Goal: Use online tool/utility: Utilize a website feature to perform a specific function

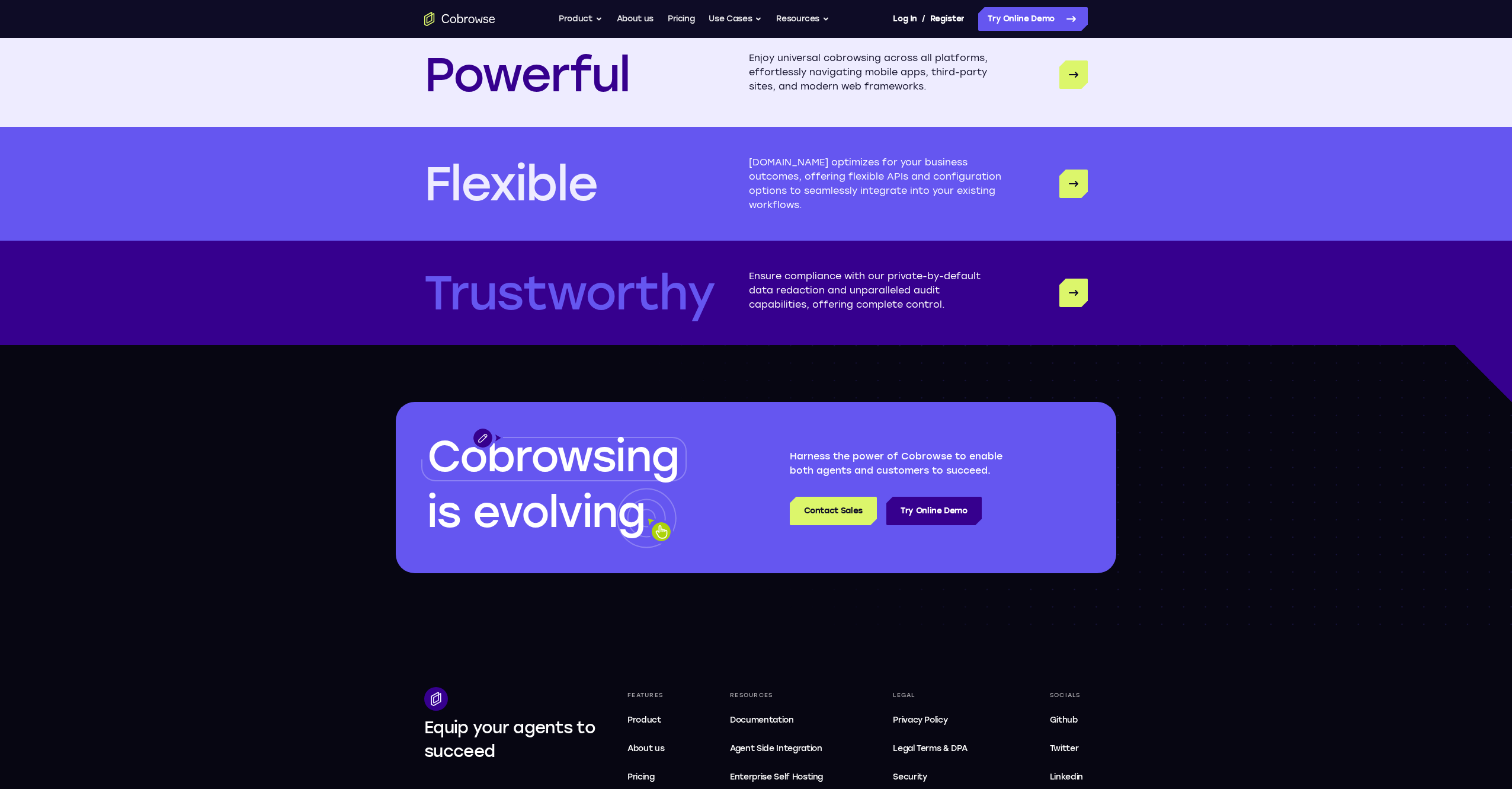
scroll to position [3067, 0]
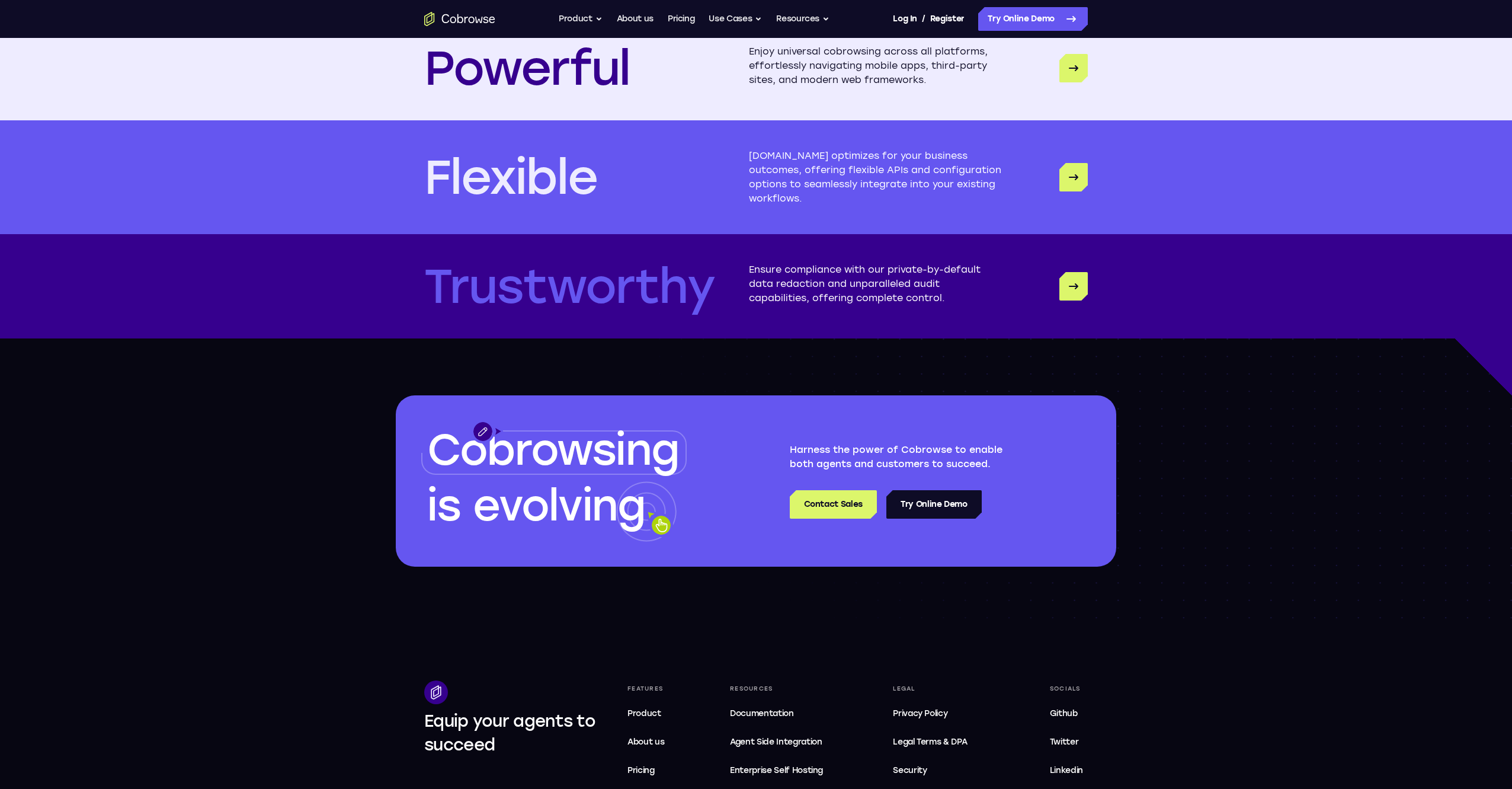
click at [939, 507] on link "Try Online Demo" at bounding box center [934, 504] width 95 height 28
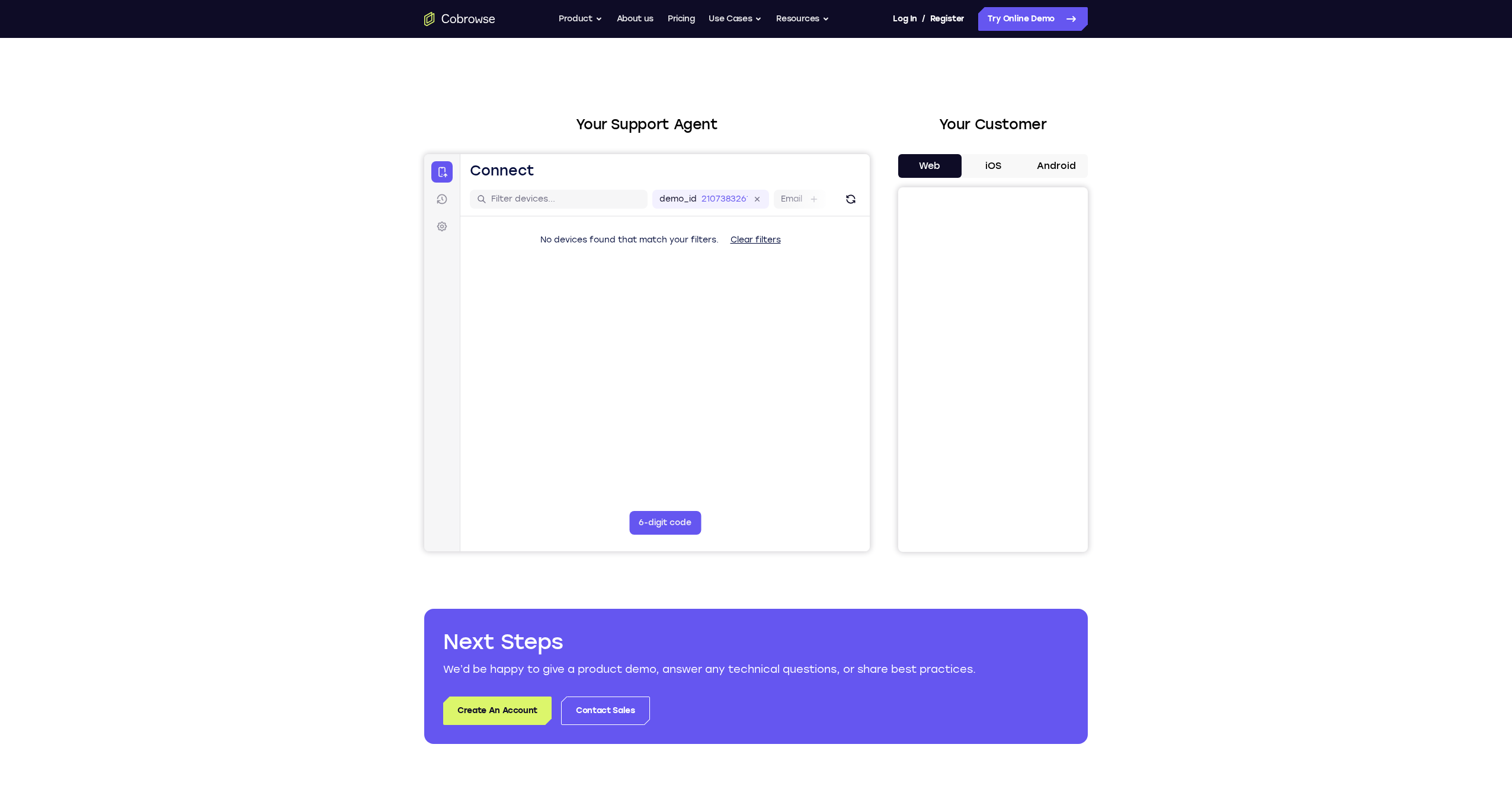
click at [1033, 338] on iframe at bounding box center [993, 369] width 189 height 365
drag, startPoint x: 973, startPoint y: 308, endPoint x: 910, endPoint y: 306, distance: 63.0
click at [909, 306] on iframe at bounding box center [993, 369] width 189 height 365
drag, startPoint x: 561, startPoint y: 287, endPoint x: 564, endPoint y: 326, distance: 39.1
click at [564, 326] on main "demo_id 2107383261 2107383261 Email User ID Device ID Device name 6-digit code …" at bounding box center [665, 381] width 409 height 397
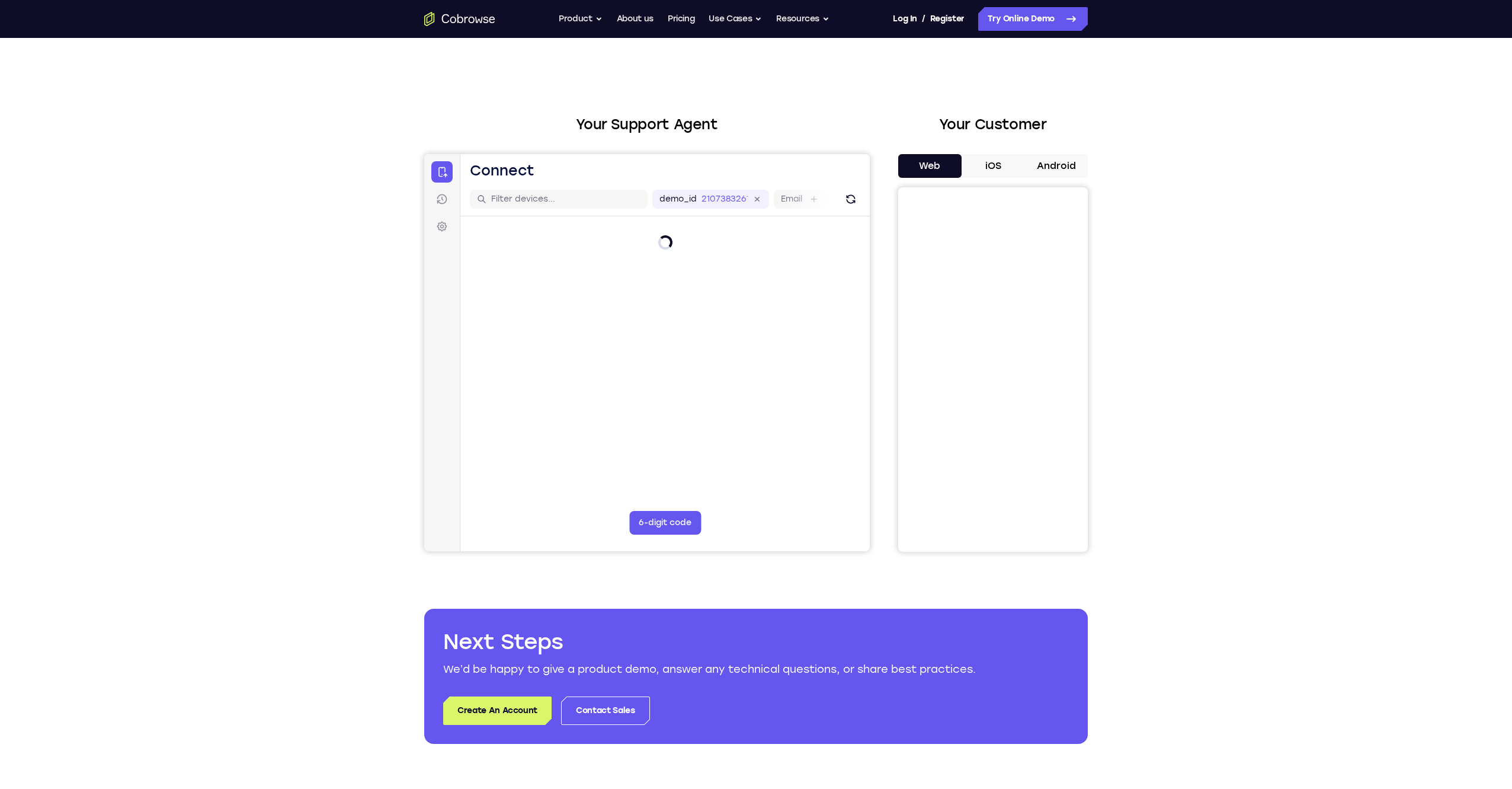
drag, startPoint x: 667, startPoint y: 336, endPoint x: 587, endPoint y: 302, distance: 86.9
click at [587, 305] on main "demo_id 2107383261 2107383261 Email User ID Device ID Device name 6-digit code …" at bounding box center [665, 381] width 409 height 397
click at [684, 326] on main "demo_id 2107383261 2107383261 Email User ID Device ID Device name 6-digit code …" at bounding box center [665, 381] width 409 height 397
click at [704, 301] on div "No devices found that match your filters. Clear filters" at bounding box center [665, 263] width 409 height 93
click at [545, 291] on div "No devices found that match your filters. Clear filters" at bounding box center [665, 263] width 409 height 93
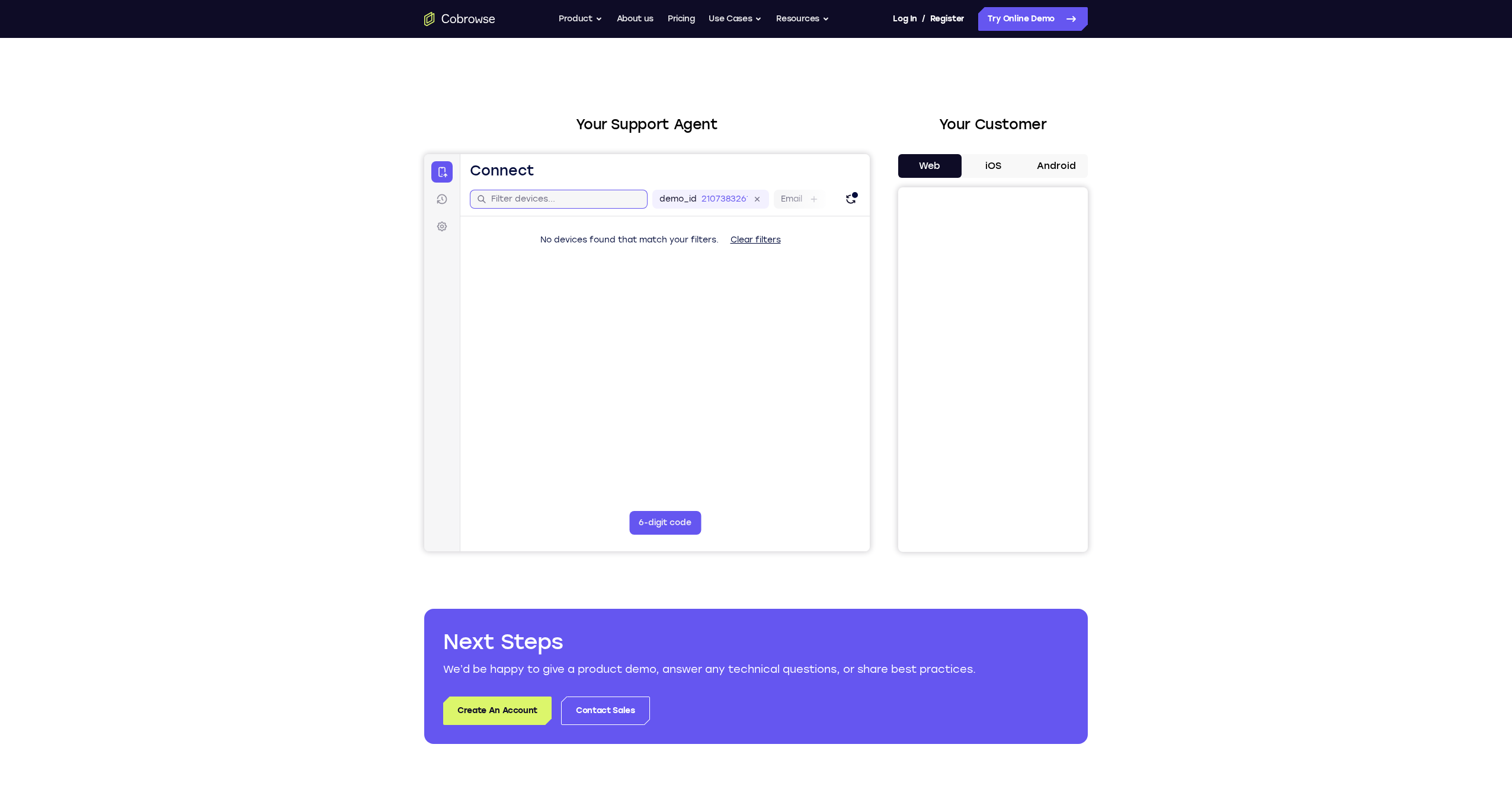
click at [531, 199] on input "text" at bounding box center [566, 199] width 149 height 12
click at [654, 528] on button "6-digit code" at bounding box center [665, 522] width 72 height 24
click at [738, 522] on icon at bounding box center [738, 522] width 6 height 6
click at [807, 197] on div at bounding box center [813, 199] width 12 height 12
click at [854, 202] on icon "Refresh" at bounding box center [850, 199] width 13 height 13
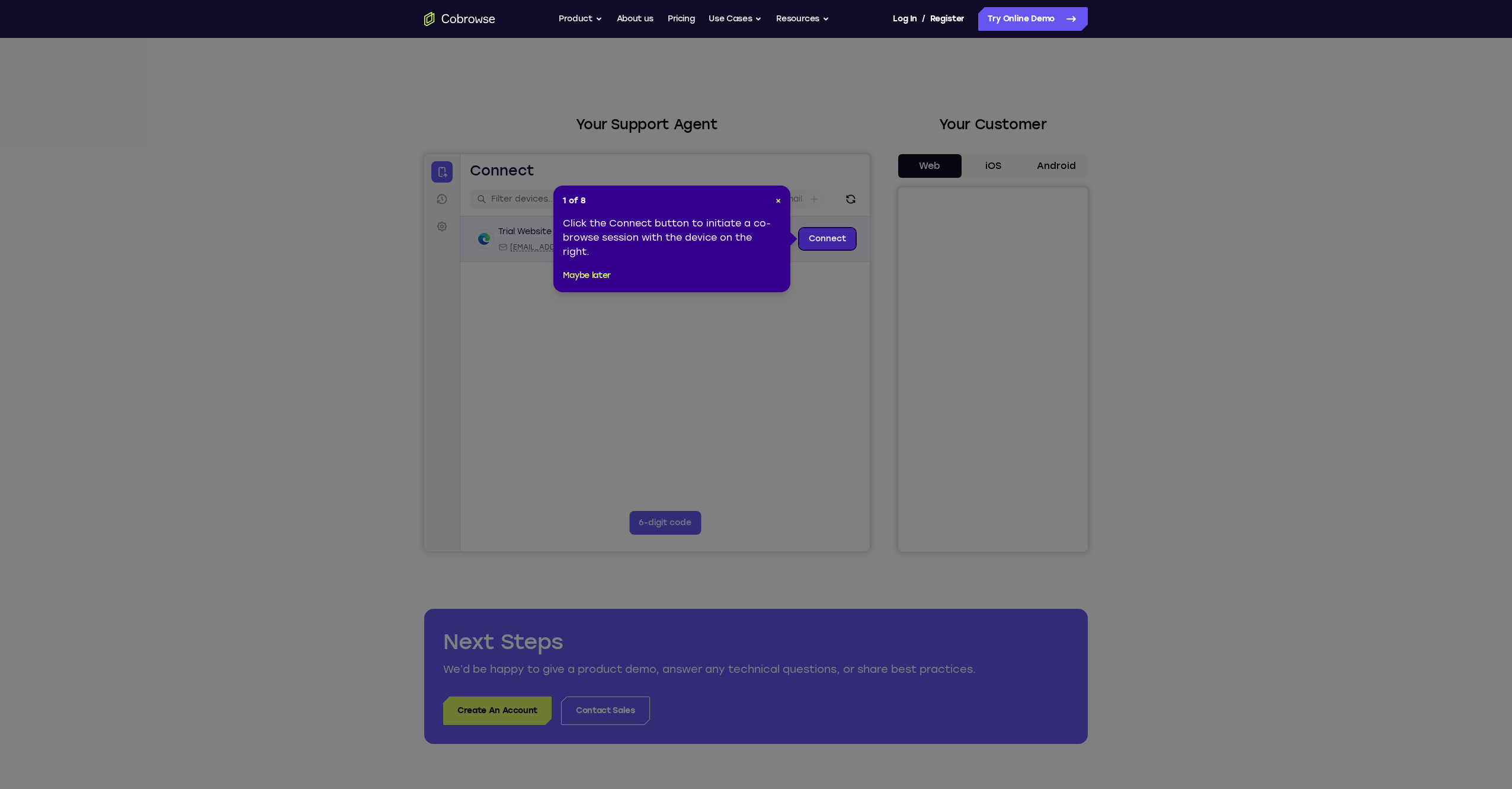
click at [826, 237] on link "Connect" at bounding box center [827, 239] width 56 height 21
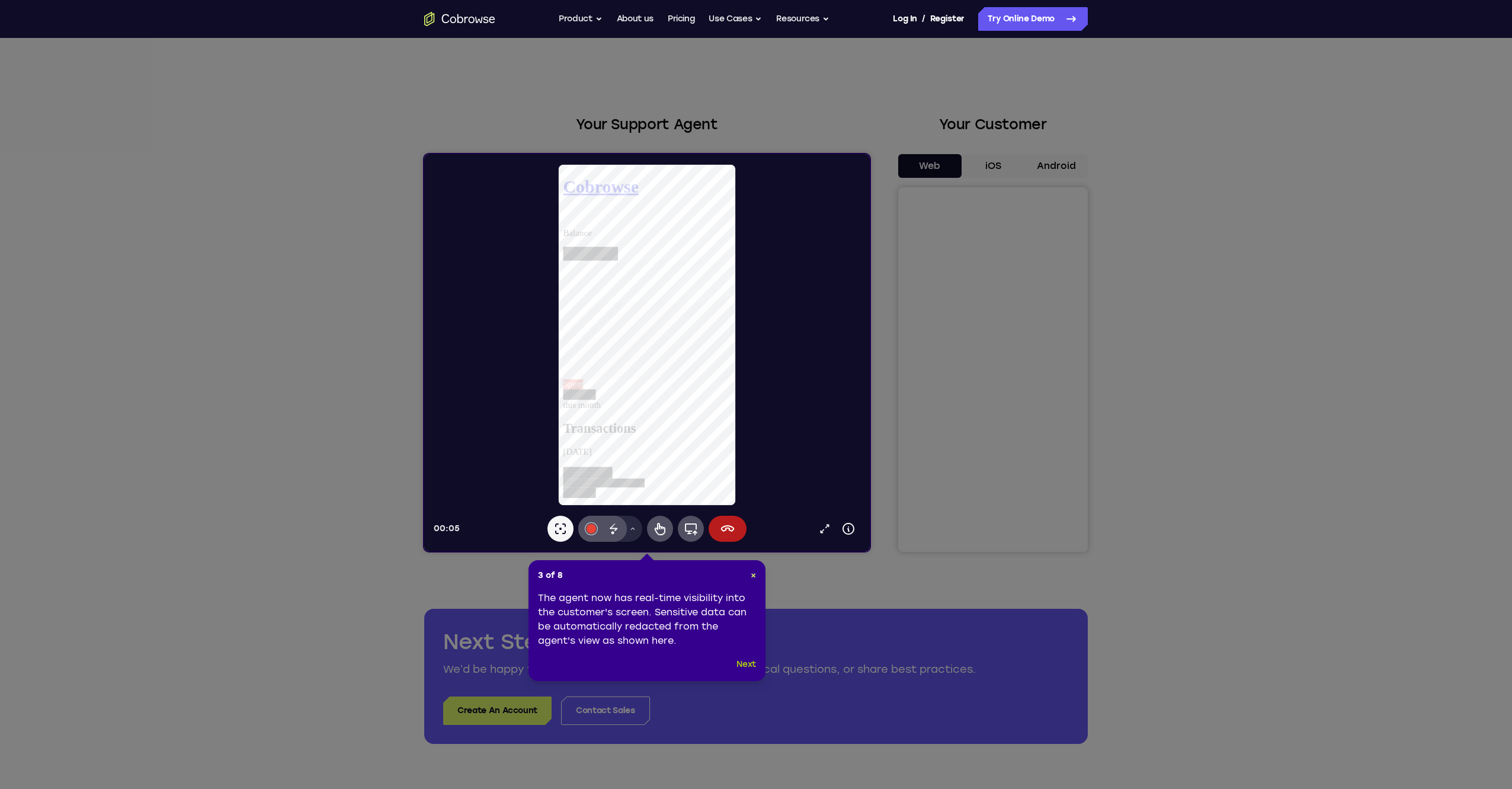
click at [744, 662] on button "Next" at bounding box center [746, 664] width 19 height 14
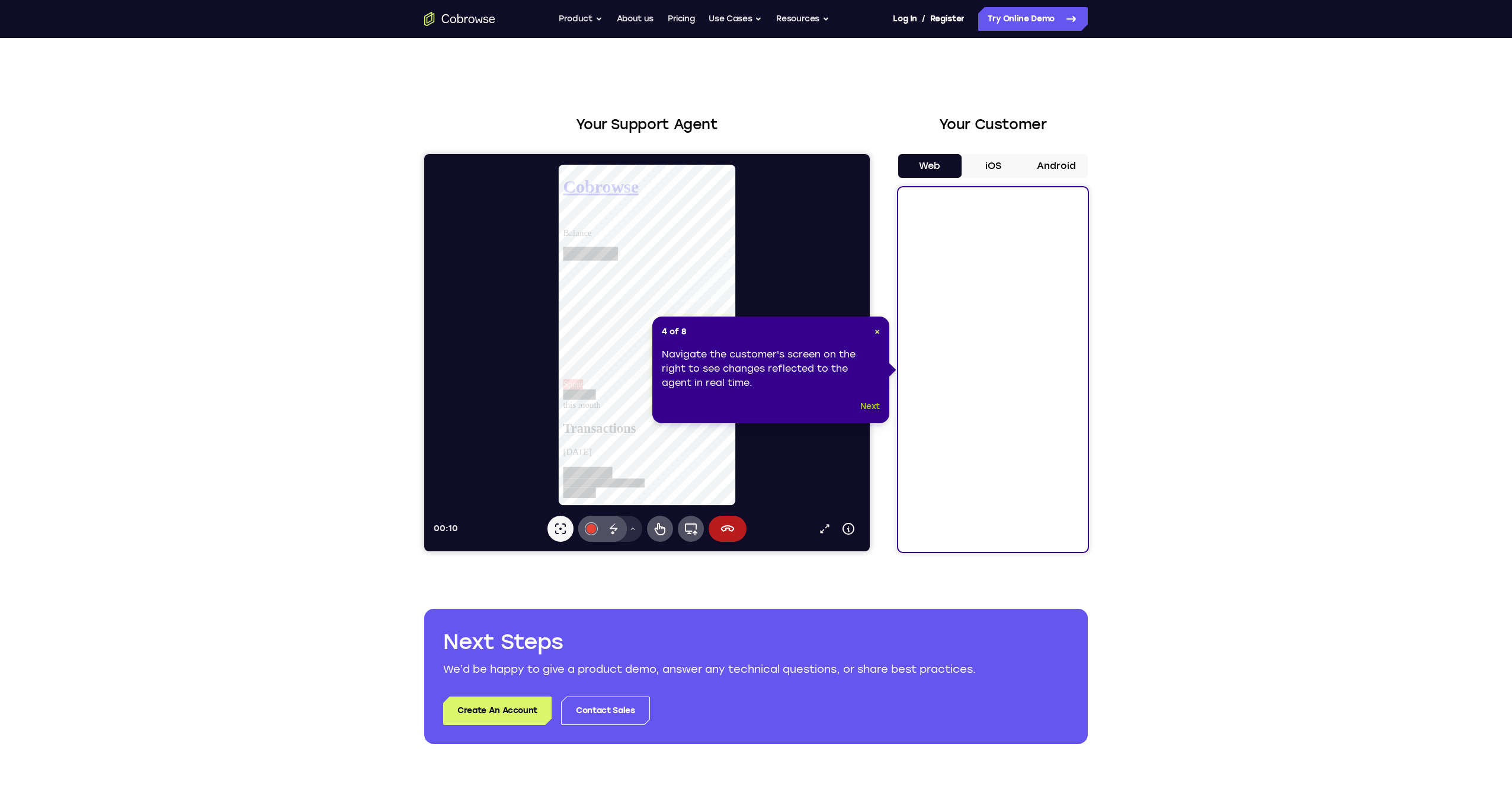
click at [868, 403] on button "Next" at bounding box center [870, 406] width 19 height 14
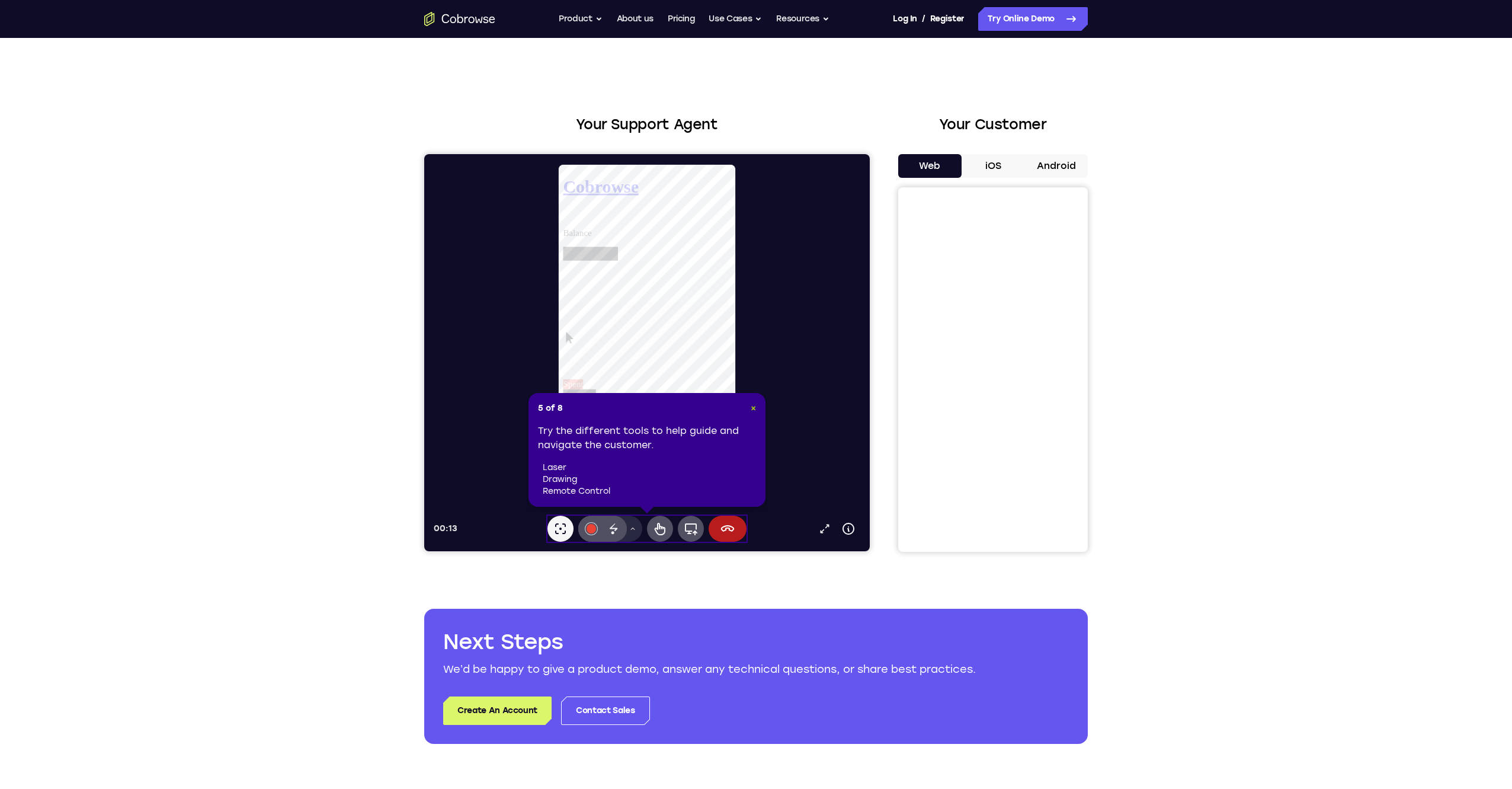
click at [754, 410] on span "×" at bounding box center [753, 408] width 5 height 10
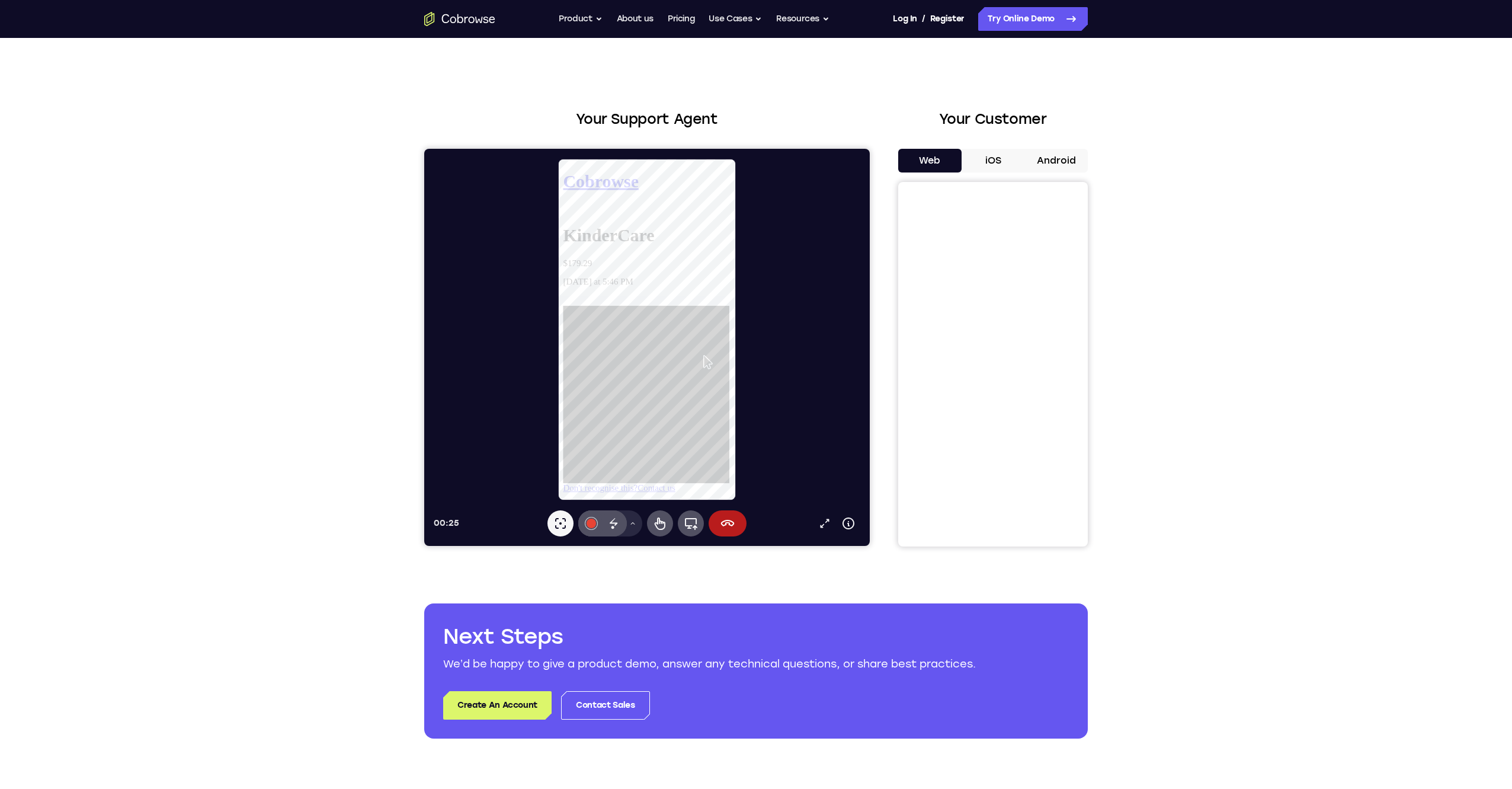
scroll to position [2, 0]
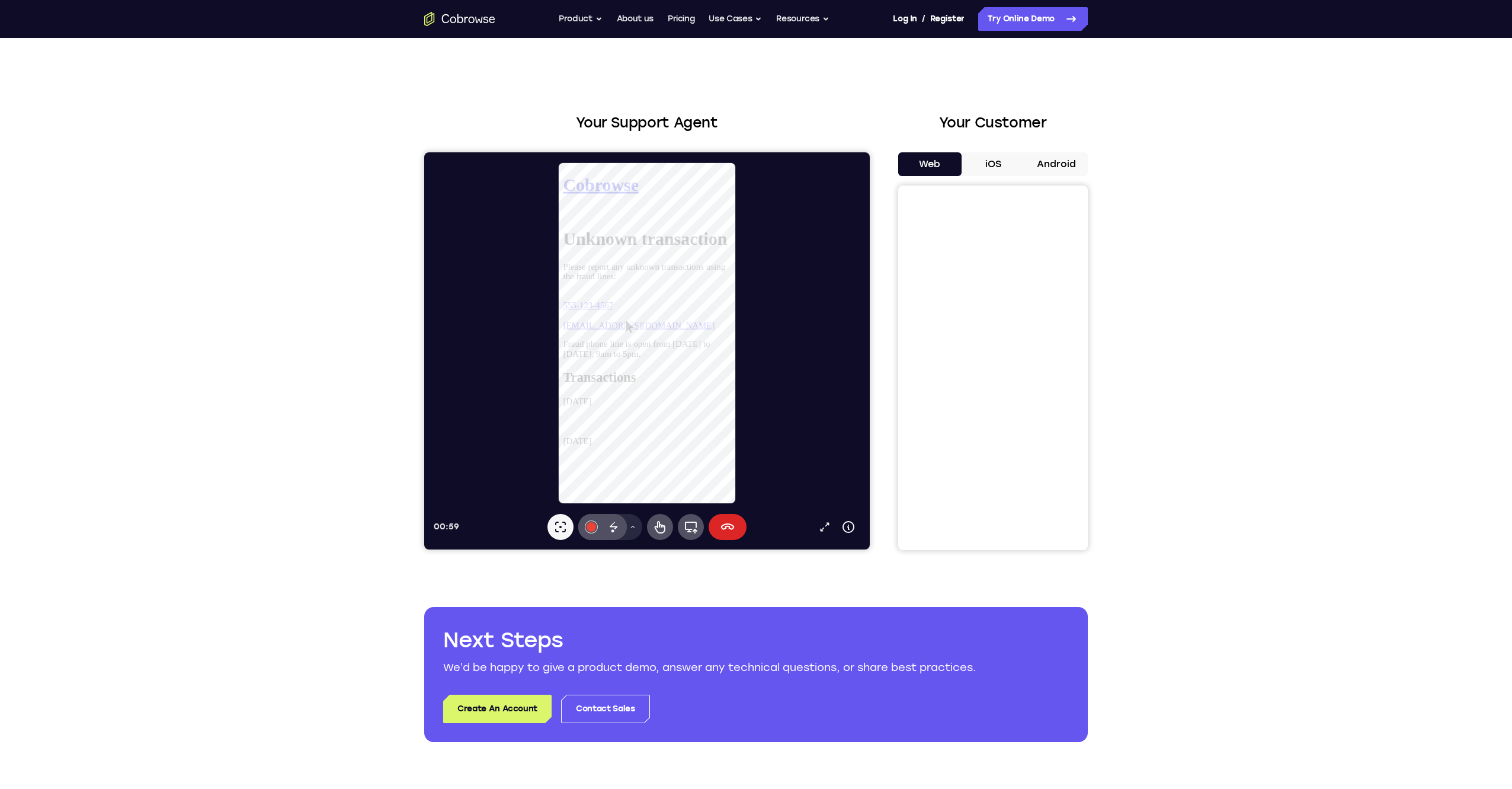
click at [736, 533] on button "End session" at bounding box center [727, 526] width 38 height 26
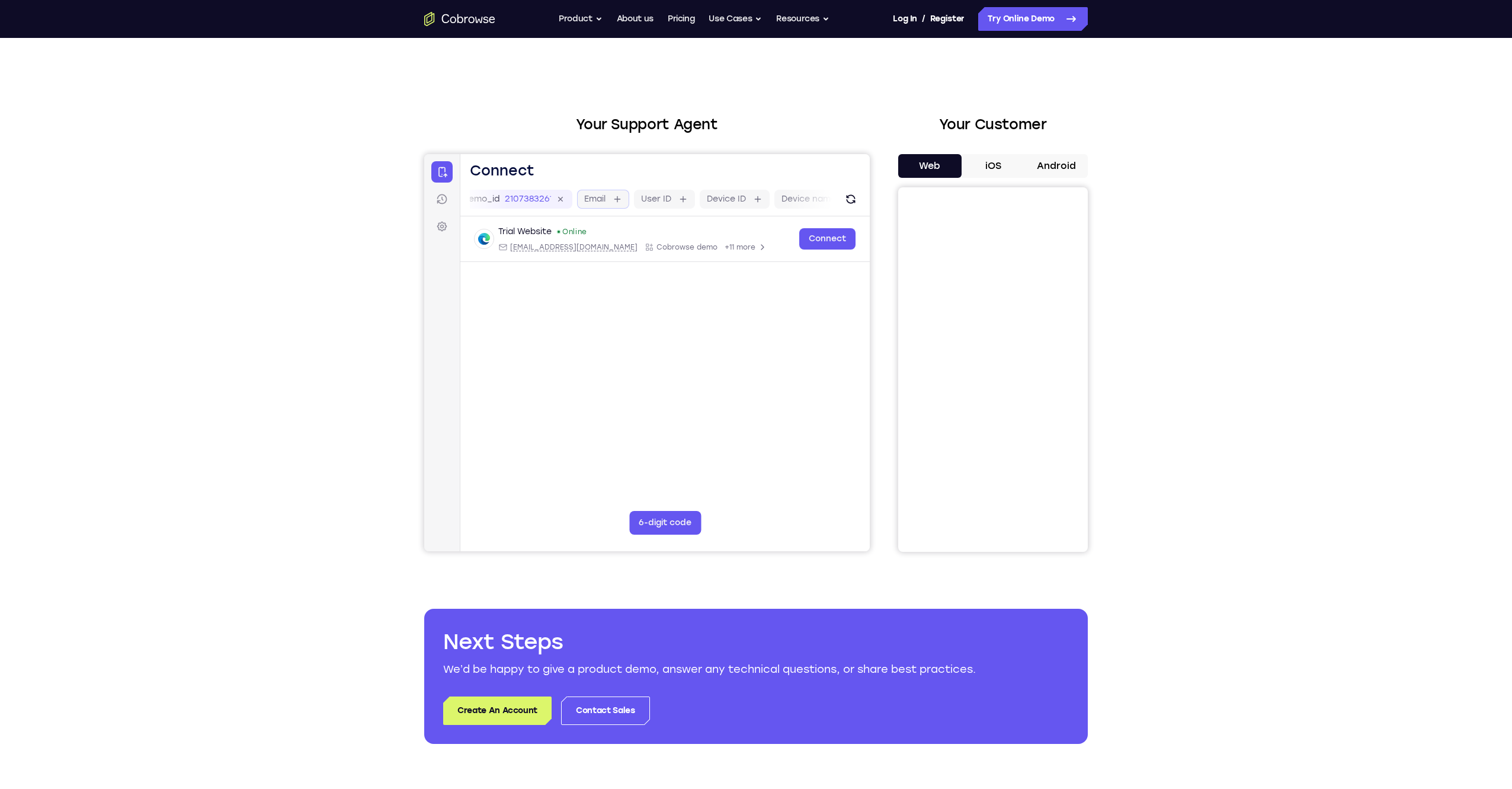
scroll to position [0, 227]
click at [762, 250] on icon "Open device details" at bounding box center [767, 247] width 9 height 9
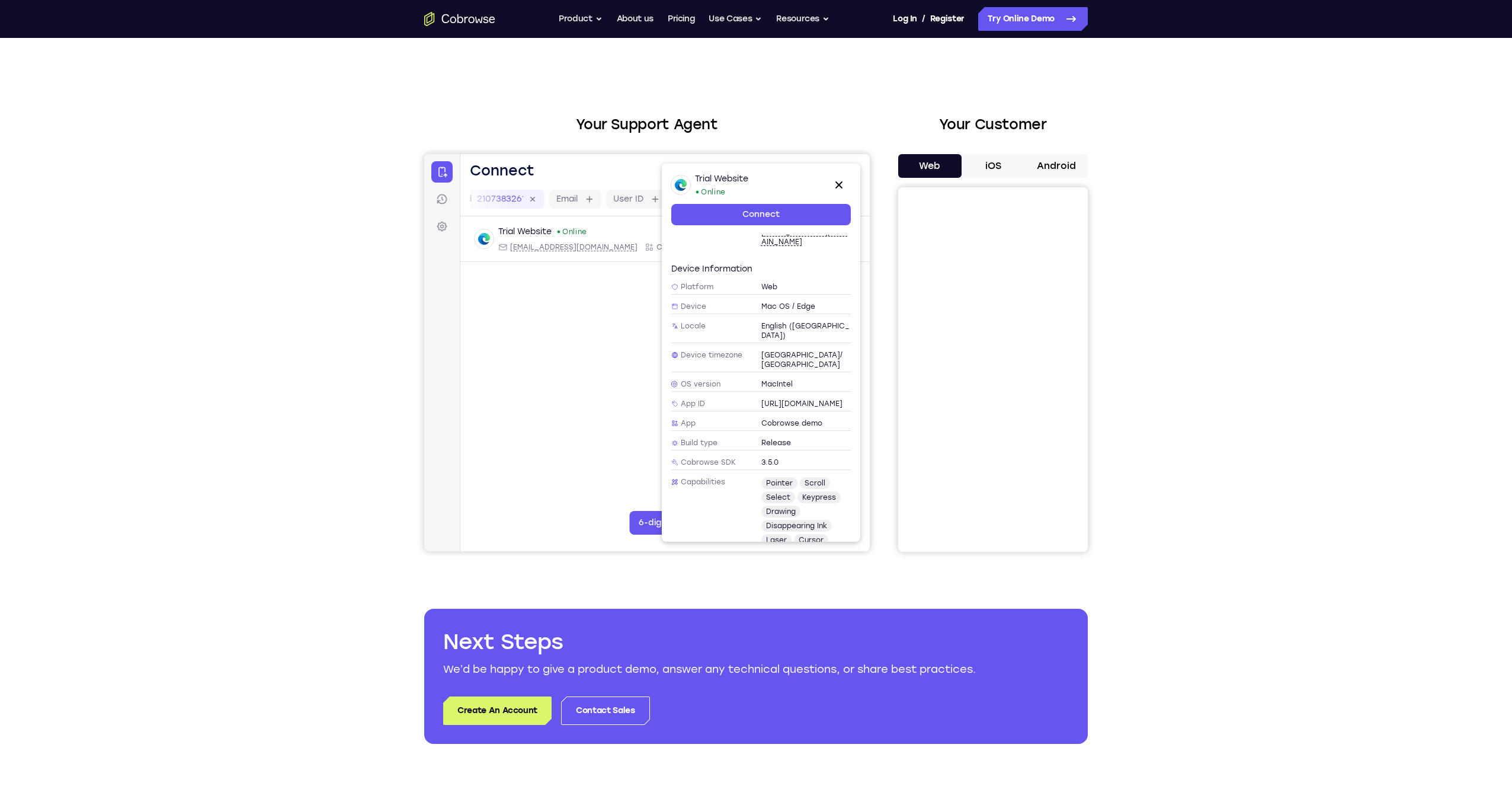
scroll to position [79, 0]
click at [839, 183] on icon at bounding box center [838, 185] width 14 height 14
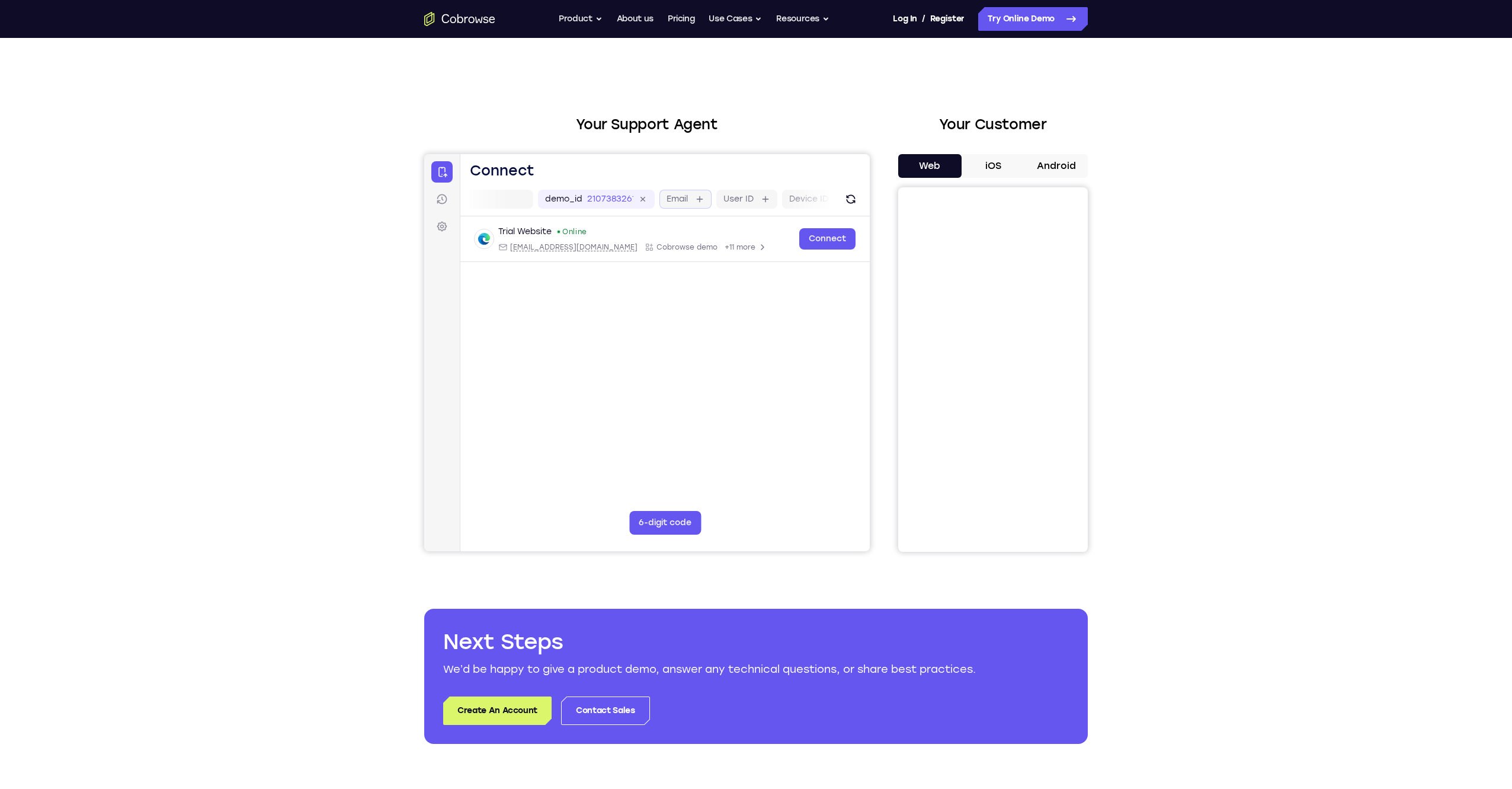
scroll to position [0, 0]
click at [597, 204] on input "text" at bounding box center [566, 199] width 149 height 12
click at [644, 327] on main "demo_id 2107383261 2107383261 Email User ID Device ID Device name 6-digit code …" at bounding box center [665, 381] width 409 height 397
